Goal: Task Accomplishment & Management: Use online tool/utility

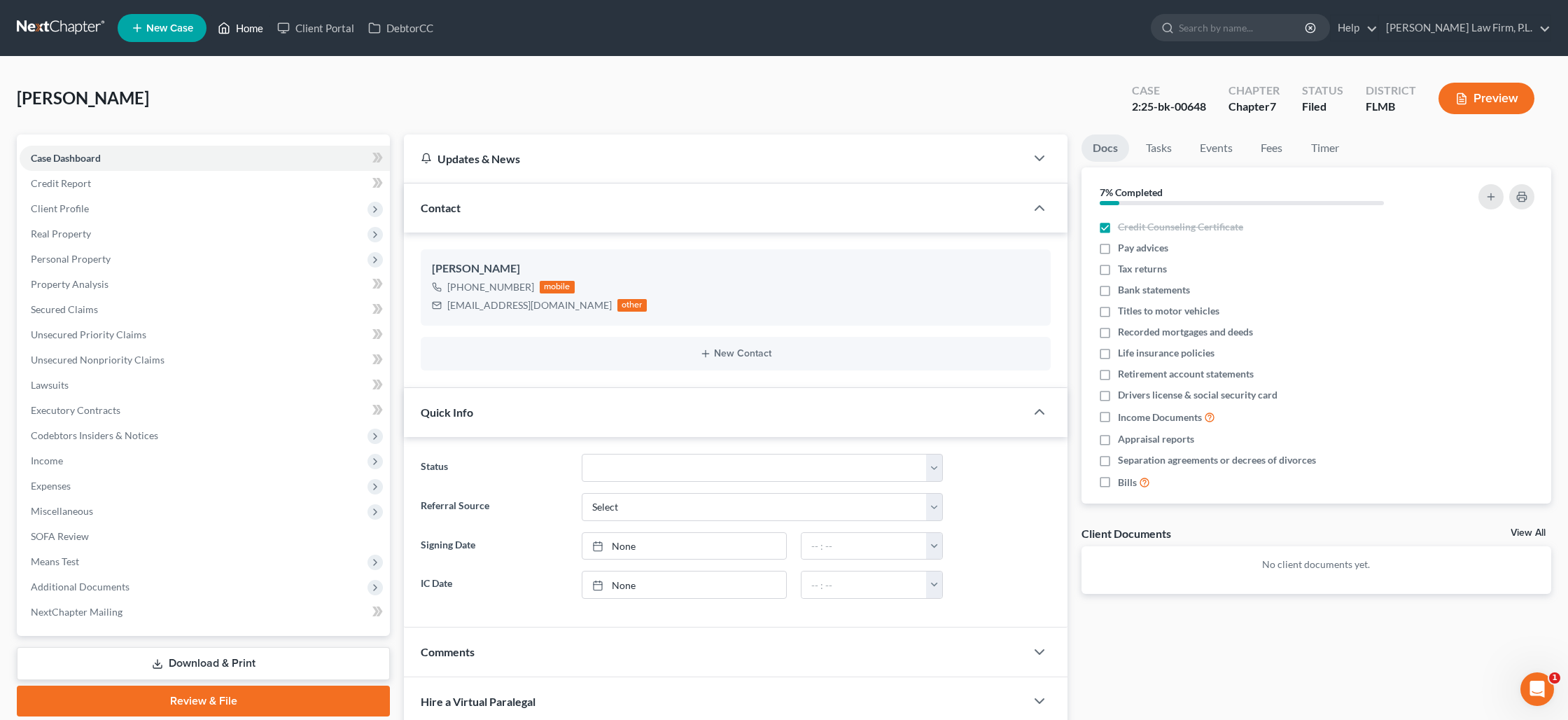
click at [254, 24] on link "Home" at bounding box center [240, 28] width 59 height 25
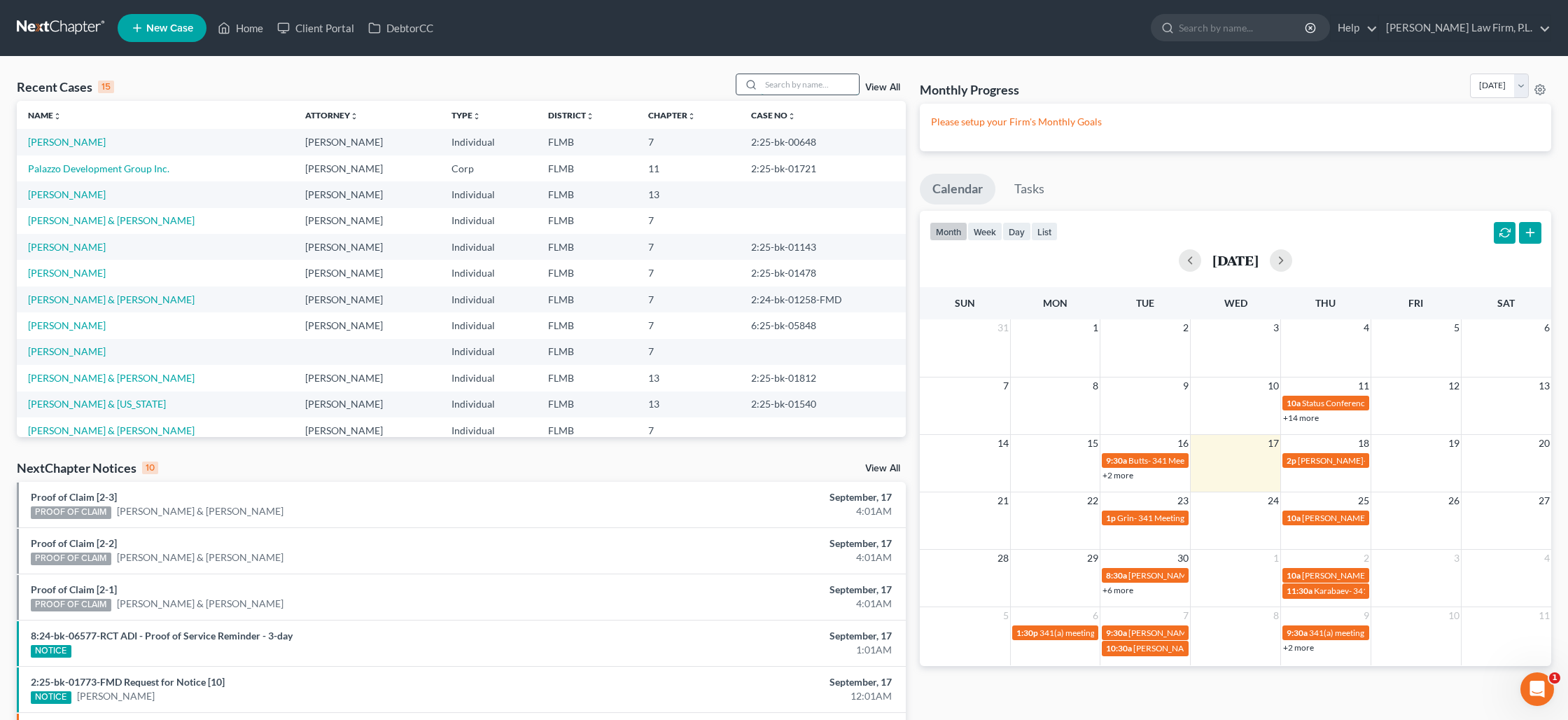
click at [772, 88] on input "search" at bounding box center [810, 85] width 98 height 20
type input "[PERSON_NAME]"
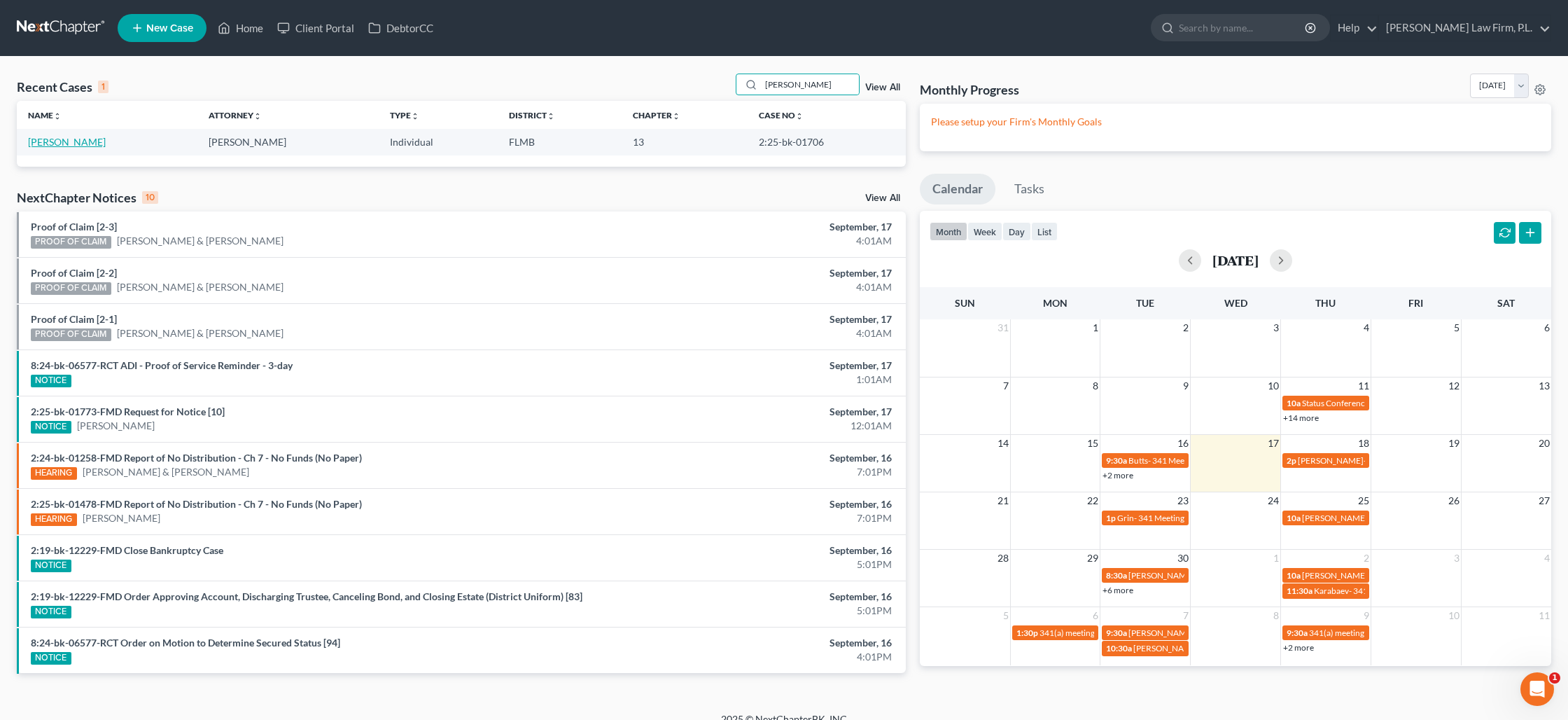
click at [65, 138] on link "[PERSON_NAME]" at bounding box center [67, 142] width 78 height 12
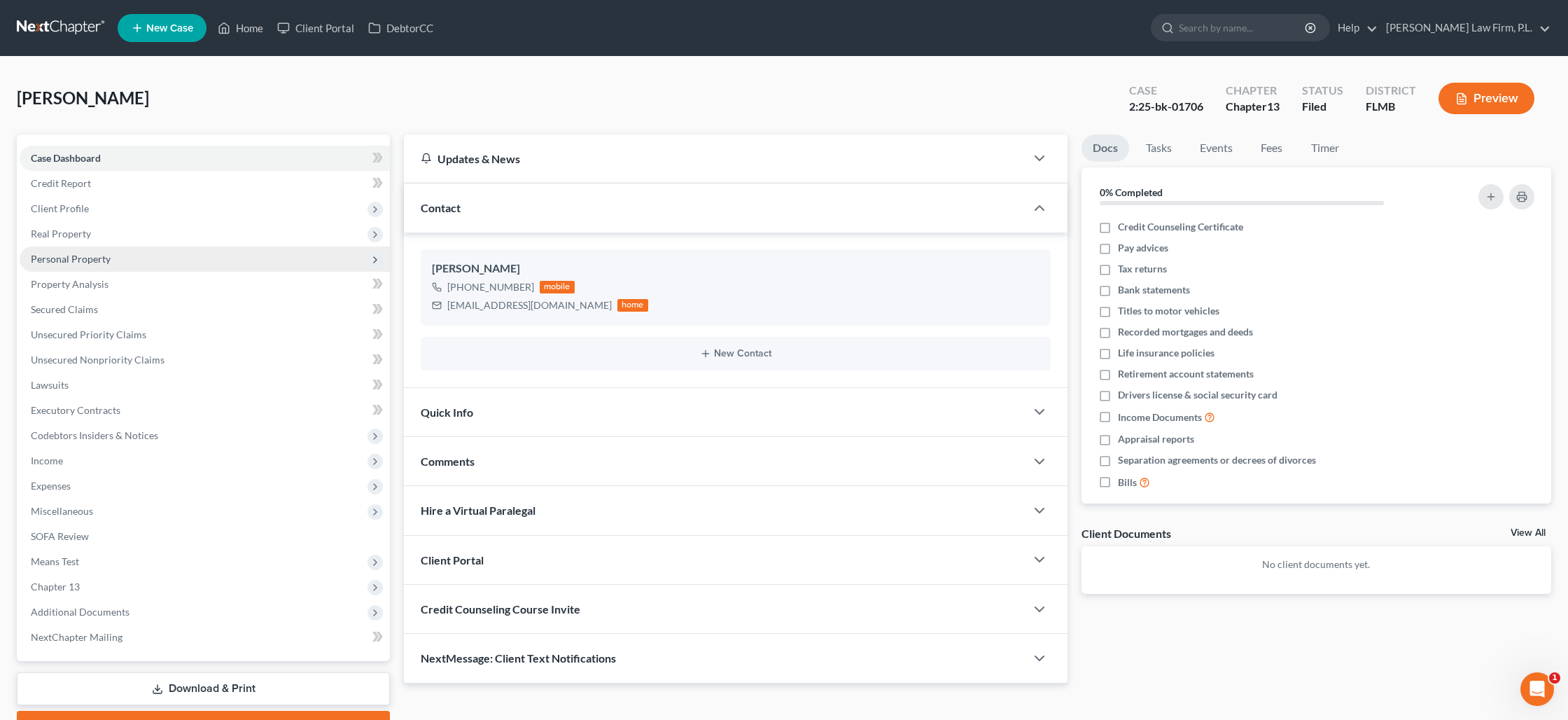
click at [63, 251] on span "Personal Property" at bounding box center [204, 260] width 371 height 25
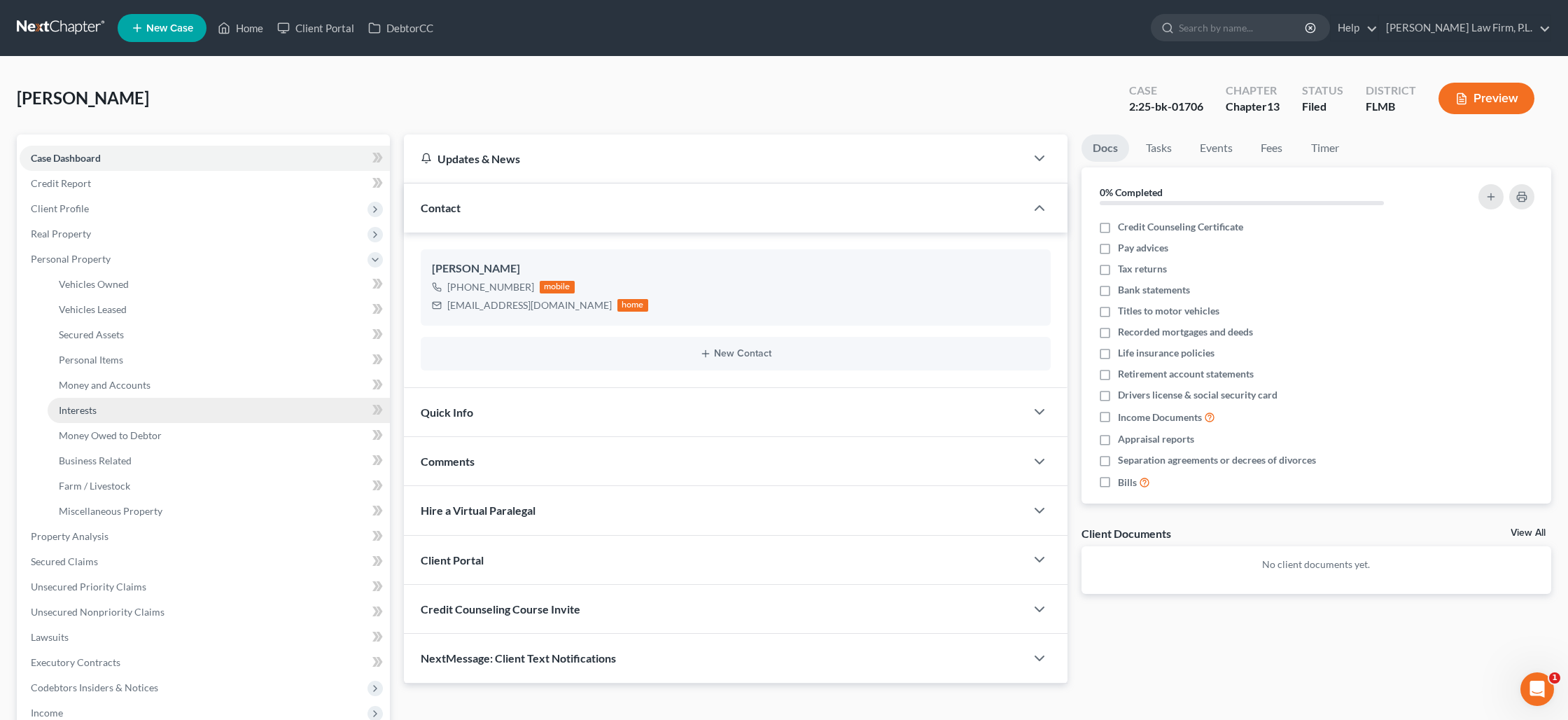
click at [92, 408] on span "Interests" at bounding box center [77, 410] width 38 height 12
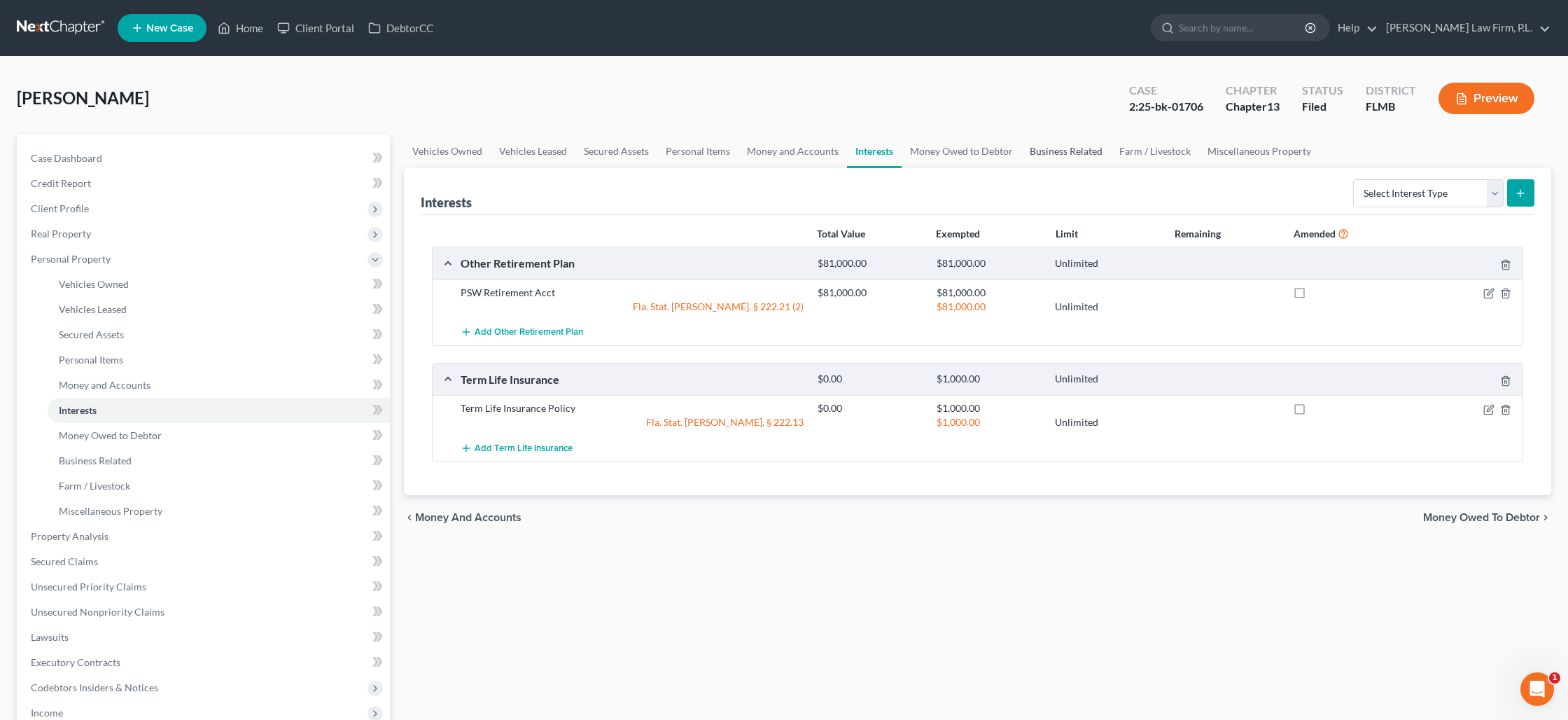
click at [1039, 154] on link "Business Related" at bounding box center [1066, 152] width 90 height 34
